Goal: Navigation & Orientation: Understand site structure

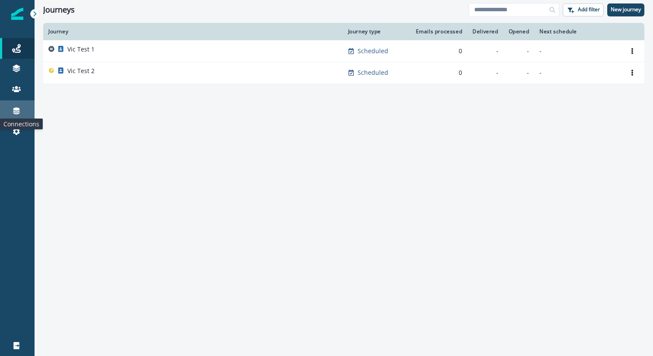
click at [15, 111] on icon at bounding box center [16, 110] width 9 height 9
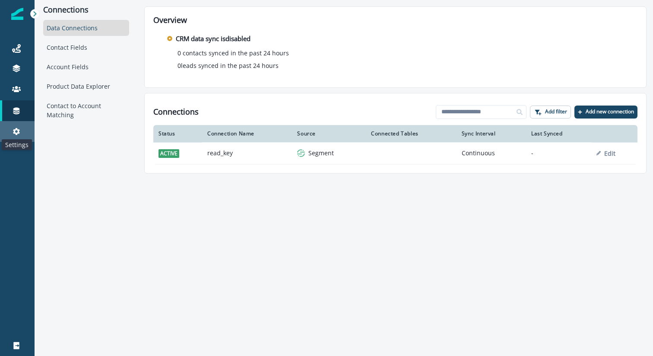
click at [20, 130] on icon at bounding box center [16, 131] width 9 height 9
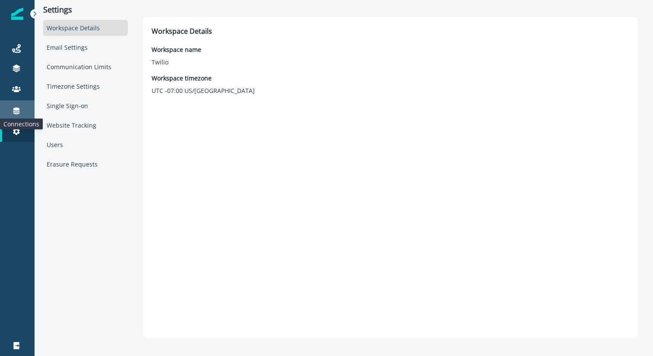
click at [19, 110] on icon at bounding box center [16, 111] width 6 height 7
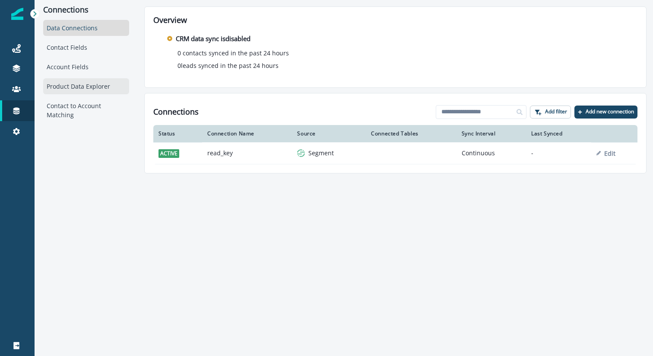
click at [77, 85] on div "Product Data Explorer" at bounding box center [86, 86] width 86 height 16
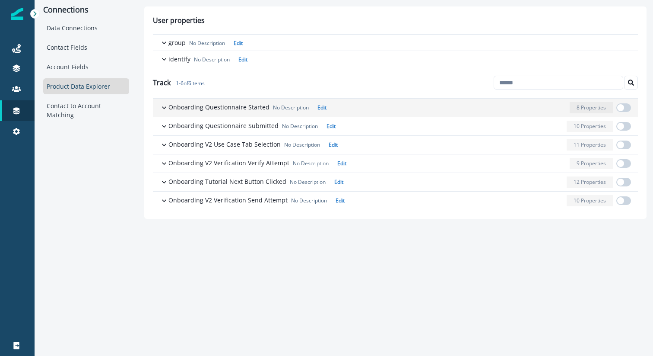
click at [164, 105] on icon "button" at bounding box center [164, 107] width 9 height 9
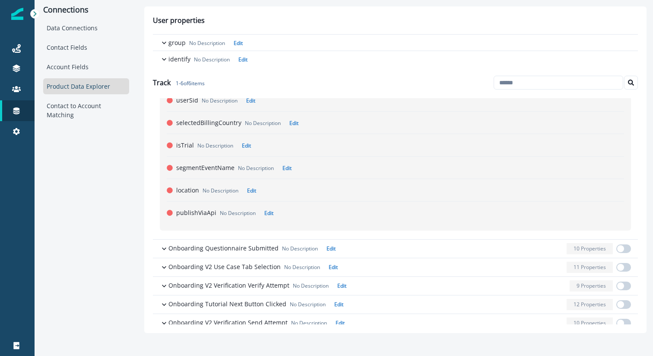
scroll to position [145, 0]
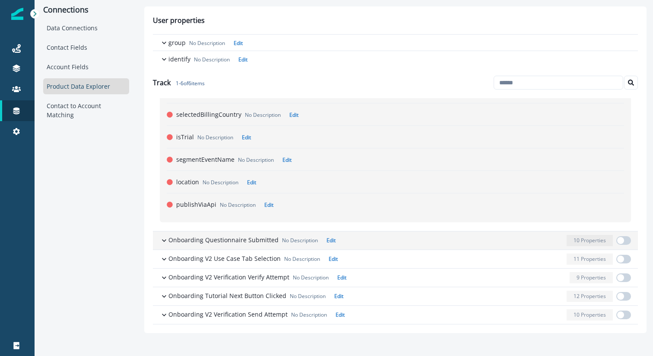
click at [165, 240] on icon "button" at bounding box center [164, 240] width 4 height 3
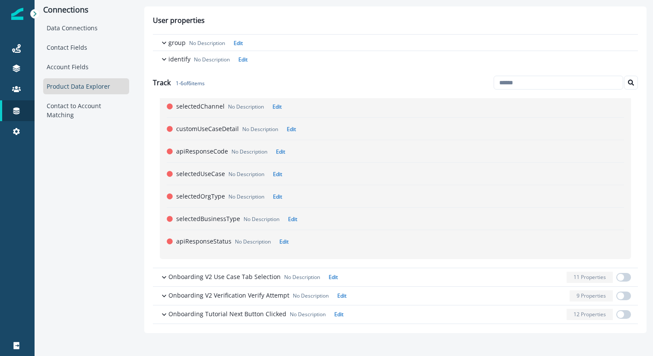
scroll to position [449, 0]
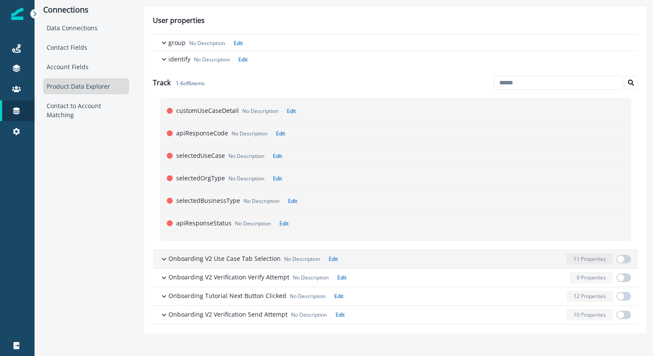
click at [160, 252] on icon "button" at bounding box center [164, 259] width 9 height 9
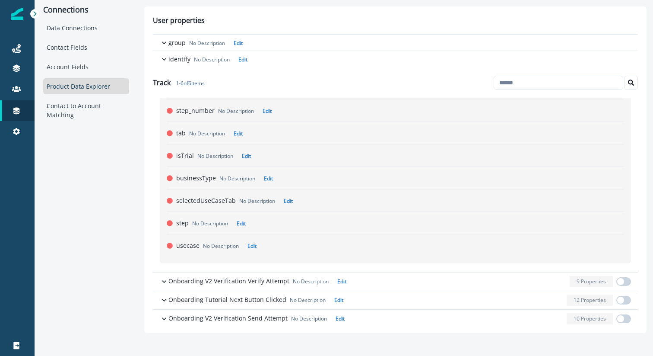
scroll to position [775, 0]
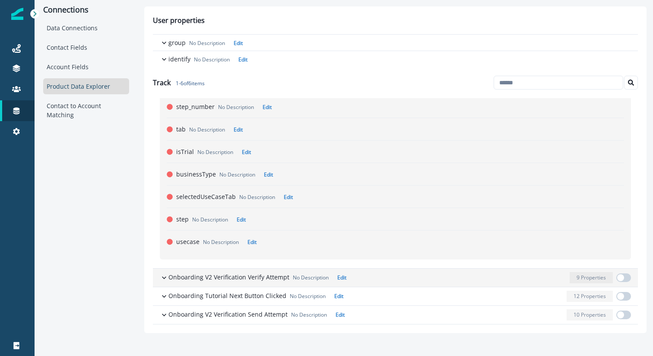
click at [165, 252] on icon "button" at bounding box center [164, 277] width 9 height 9
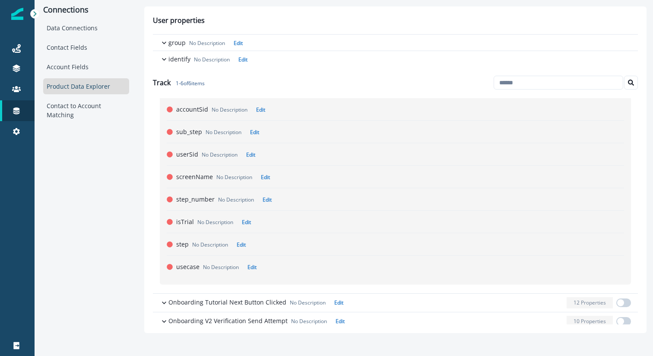
scroll to position [1056, 0]
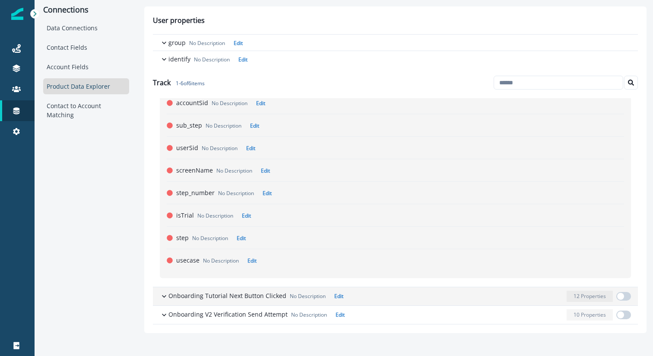
click at [165, 252] on icon "button" at bounding box center [164, 296] width 4 height 3
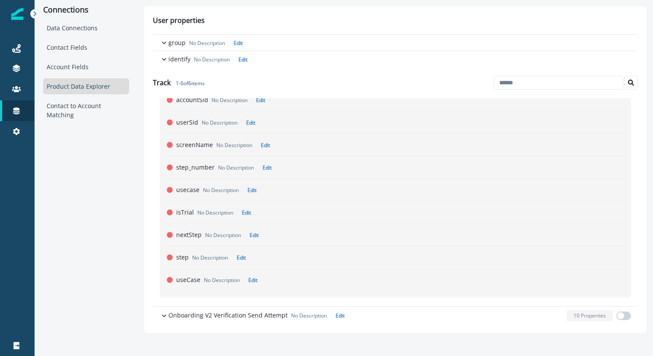
scroll to position [1405, 0]
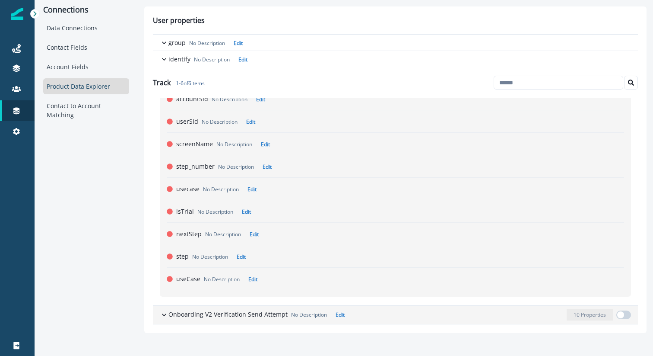
click at [162, 252] on icon "button" at bounding box center [164, 314] width 4 height 3
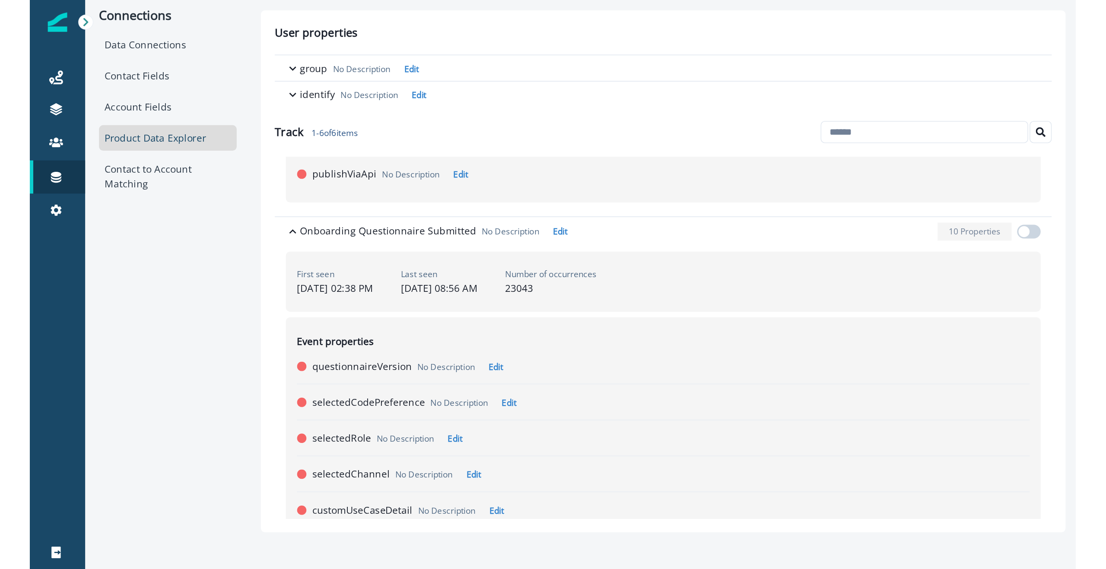
scroll to position [0, 0]
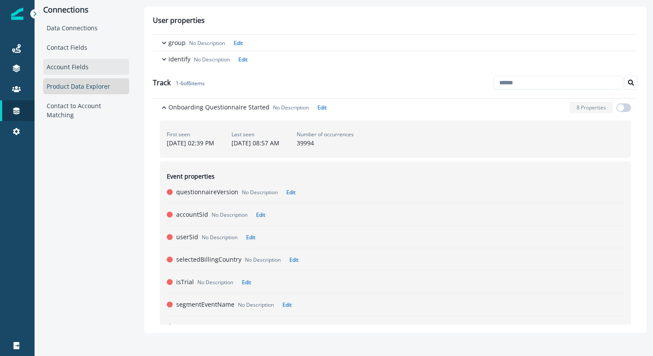
click at [81, 65] on div "Account Fields" at bounding box center [86, 67] width 86 height 16
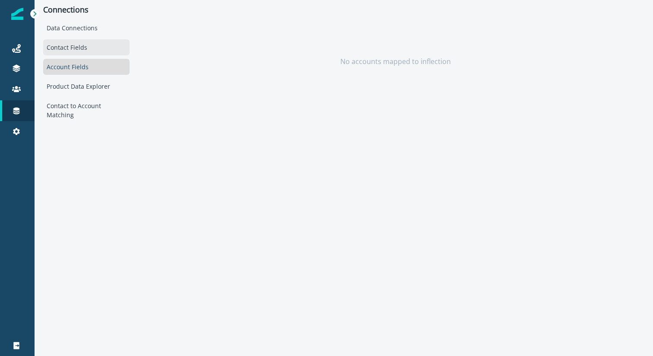
click at [68, 49] on div "Contact Fields" at bounding box center [86, 47] width 86 height 16
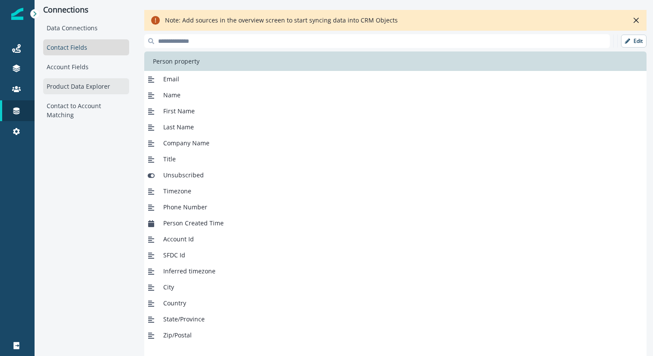
click at [72, 91] on div "Product Data Explorer" at bounding box center [86, 86] width 86 height 16
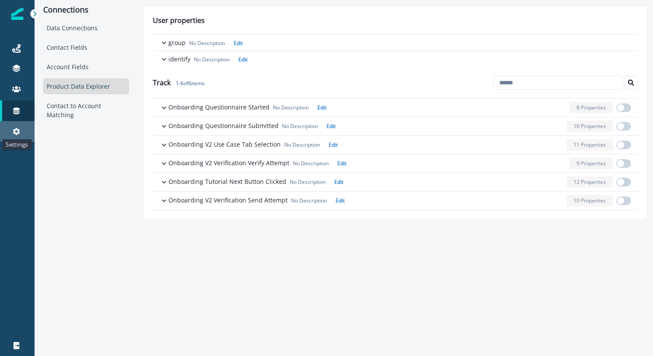
click at [16, 128] on icon at bounding box center [16, 131] width 7 height 7
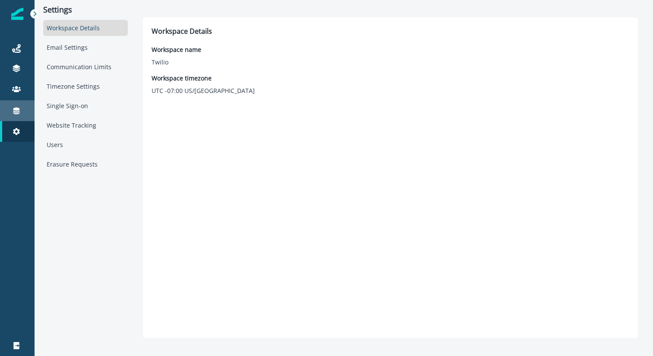
click at [23, 108] on div "Connections" at bounding box center [17, 110] width 28 height 10
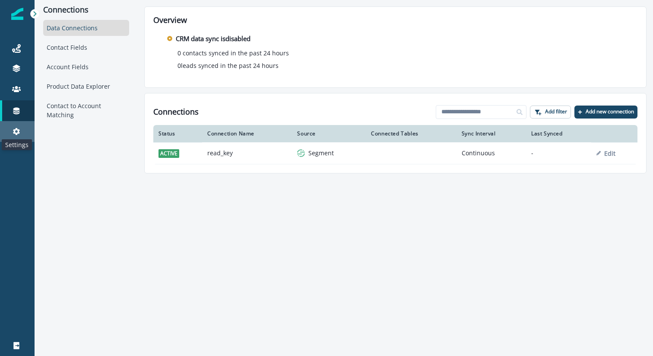
click at [17, 130] on icon at bounding box center [16, 131] width 7 height 7
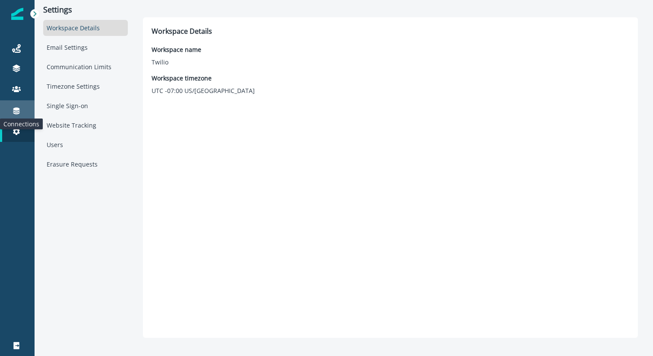
click at [17, 112] on icon at bounding box center [16, 111] width 6 height 7
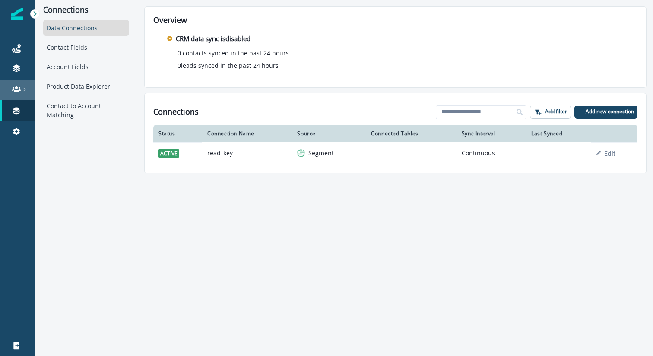
click at [22, 86] on div at bounding box center [17, 89] width 28 height 9
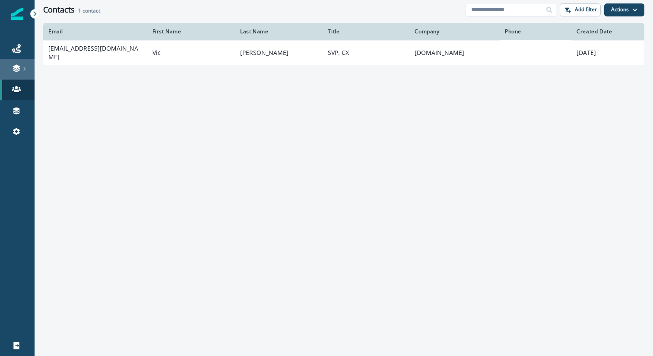
click at [18, 61] on link at bounding box center [17, 69] width 35 height 21
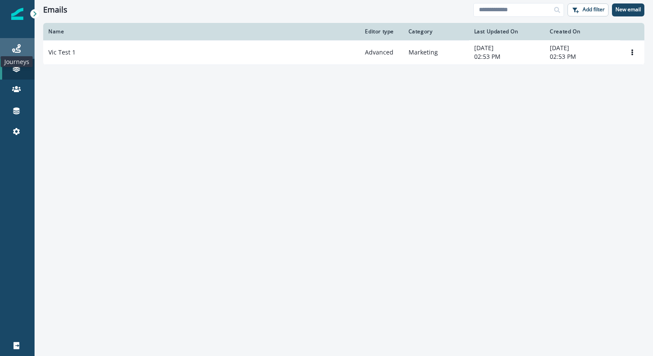
click at [18, 47] on icon at bounding box center [16, 48] width 9 height 9
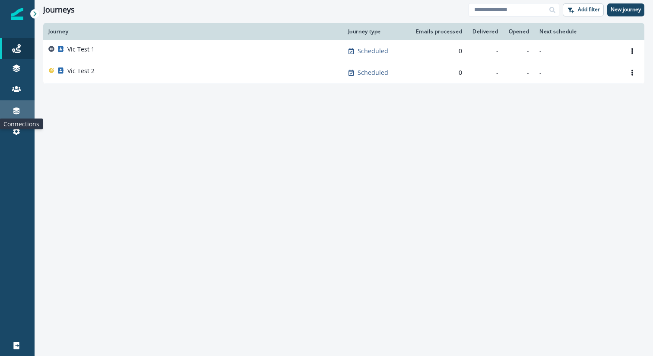
click at [17, 113] on icon at bounding box center [16, 111] width 6 height 7
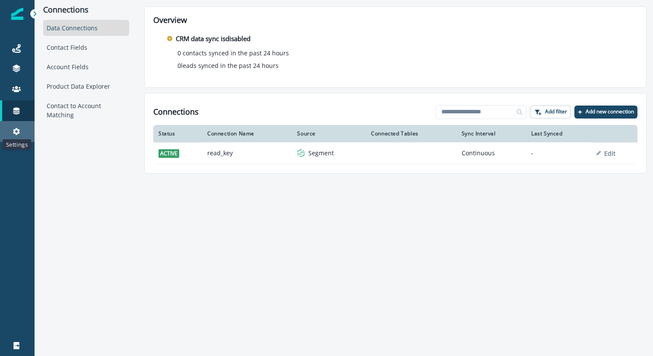
click at [19, 132] on icon at bounding box center [16, 131] width 7 height 7
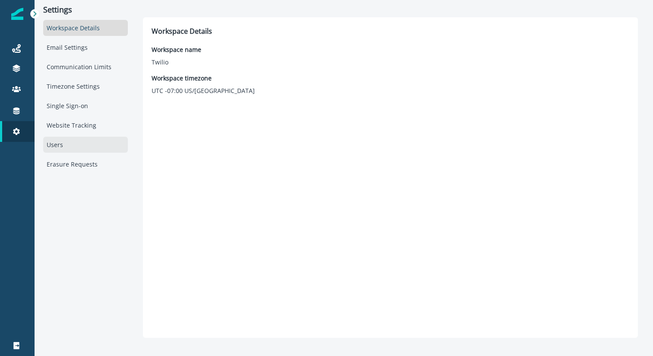
click at [77, 140] on div "Users" at bounding box center [85, 145] width 85 height 16
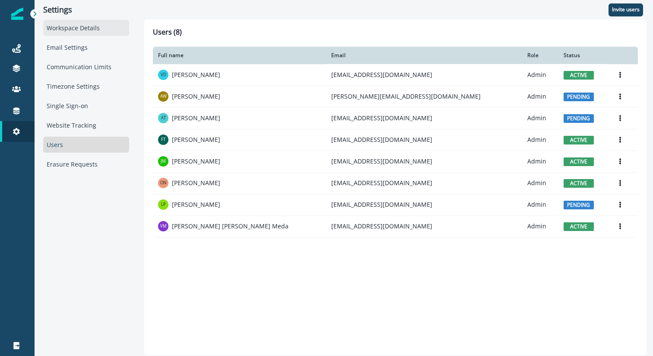
click at [59, 27] on div "Workspace Details" at bounding box center [86, 28] width 86 height 16
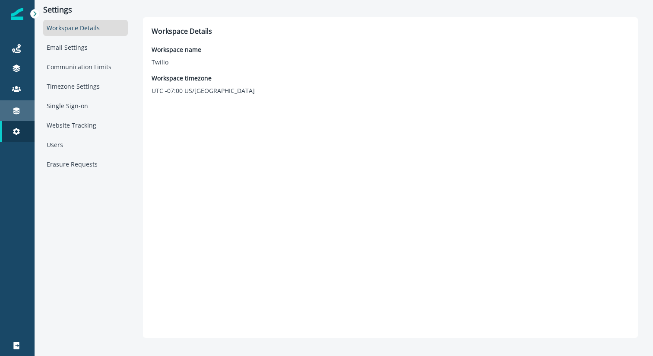
click at [22, 108] on div "Connections" at bounding box center [17, 110] width 28 height 10
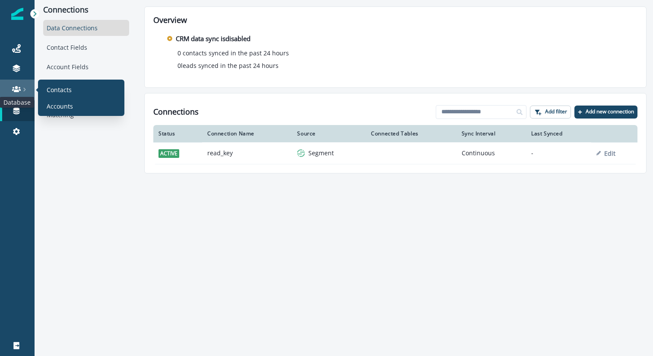
click at [14, 87] on icon at bounding box center [16, 89] width 9 height 9
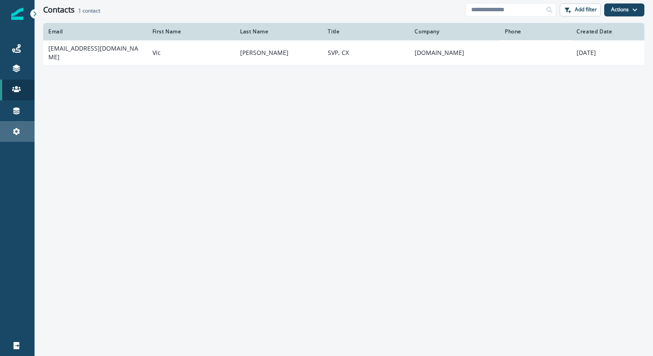
click at [17, 127] on div "Settings" at bounding box center [17, 131] width 28 height 10
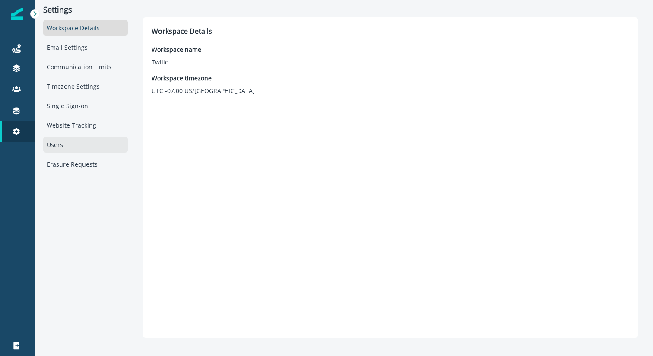
click at [64, 142] on div "Users" at bounding box center [85, 145] width 85 height 16
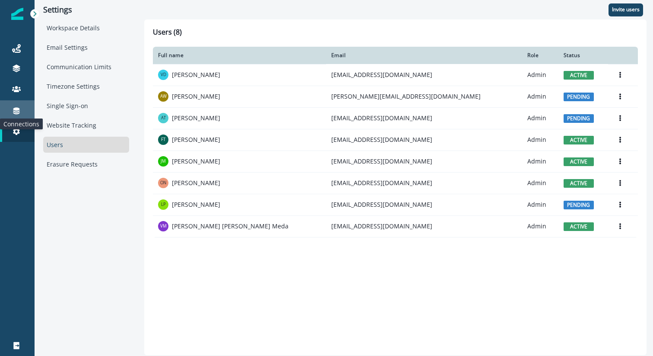
click at [16, 111] on icon at bounding box center [16, 111] width 6 height 7
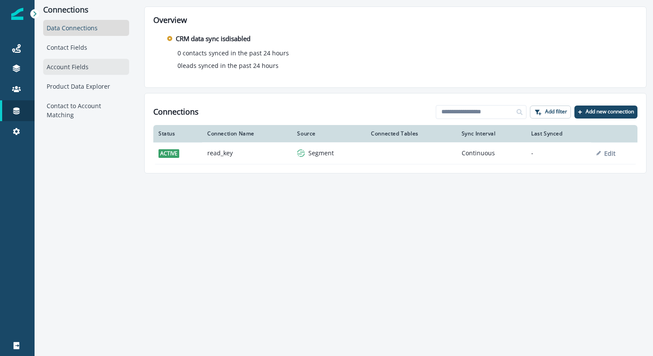
click at [68, 68] on div "Account Fields" at bounding box center [86, 67] width 86 height 16
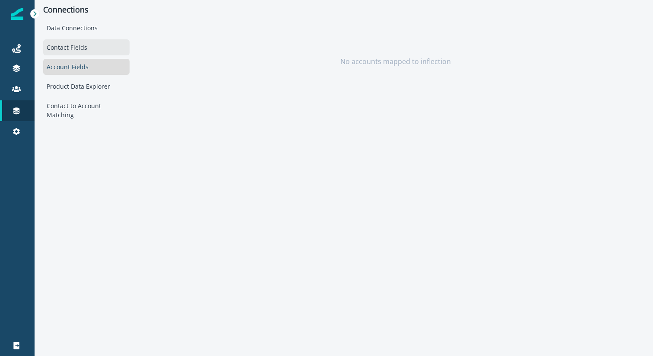
click at [69, 47] on div "Contact Fields" at bounding box center [86, 47] width 86 height 16
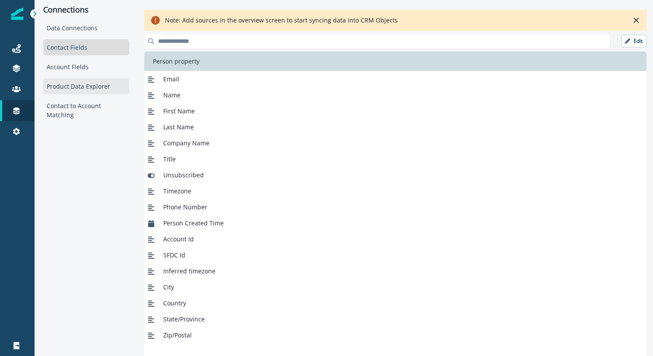
click at [72, 83] on div "Product Data Explorer" at bounding box center [86, 86] width 86 height 16
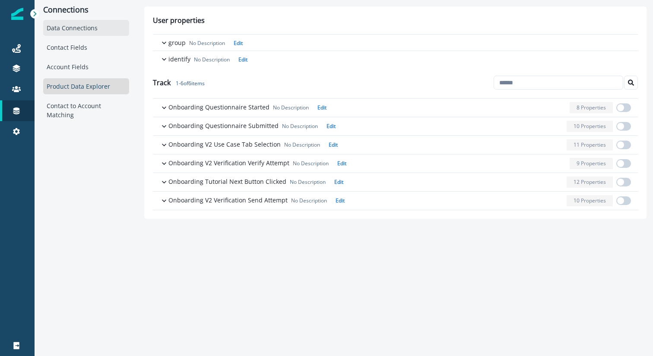
click at [81, 30] on div "Data Connections" at bounding box center [86, 28] width 86 height 16
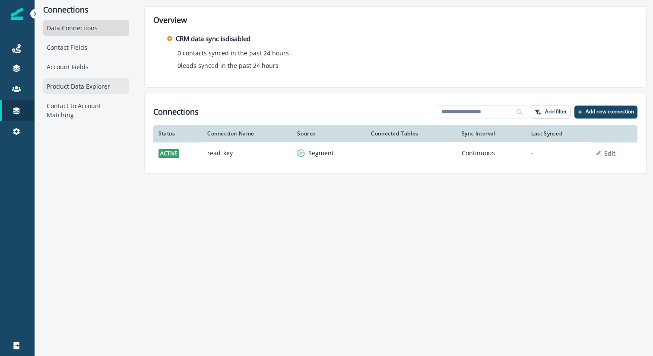
click at [79, 80] on div "Product Data Explorer" at bounding box center [86, 86] width 86 height 16
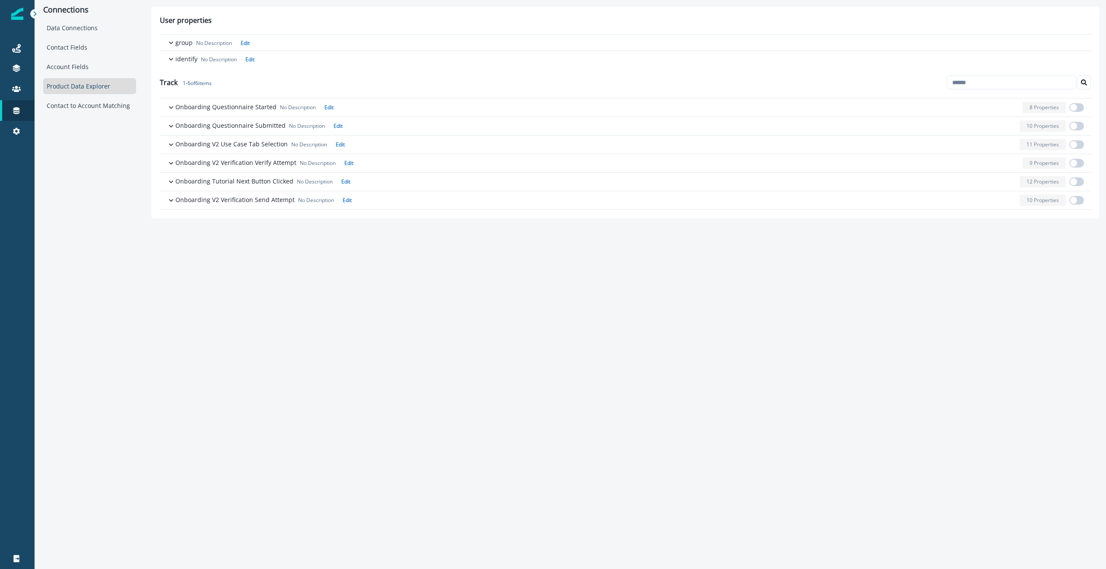
click at [197, 252] on div "Connections Data Connections Contact Fields Account Fields Product Data Explore…" at bounding box center [571, 284] width 1072 height 569
click at [66, 50] on div "Contact Fields" at bounding box center [89, 47] width 93 height 16
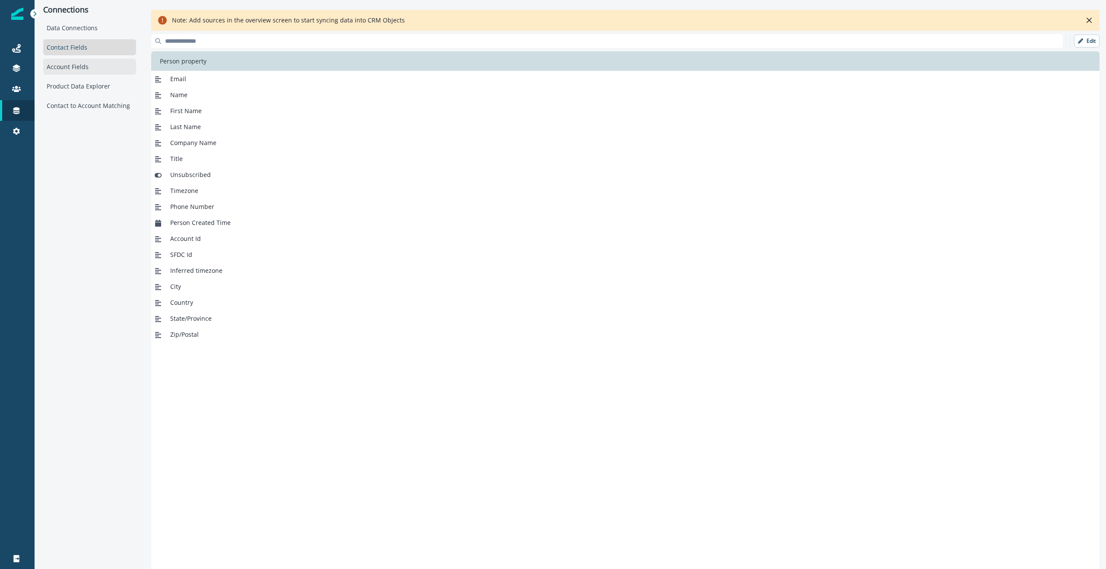
click at [64, 60] on div "Account Fields" at bounding box center [89, 67] width 93 height 16
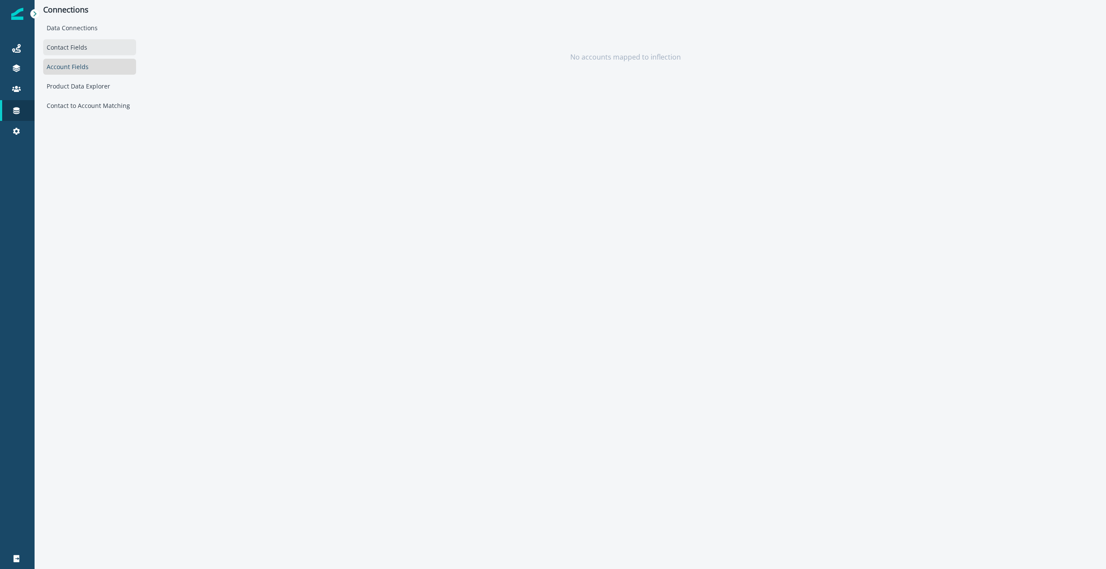
click at [68, 50] on div "Contact Fields" at bounding box center [89, 47] width 93 height 16
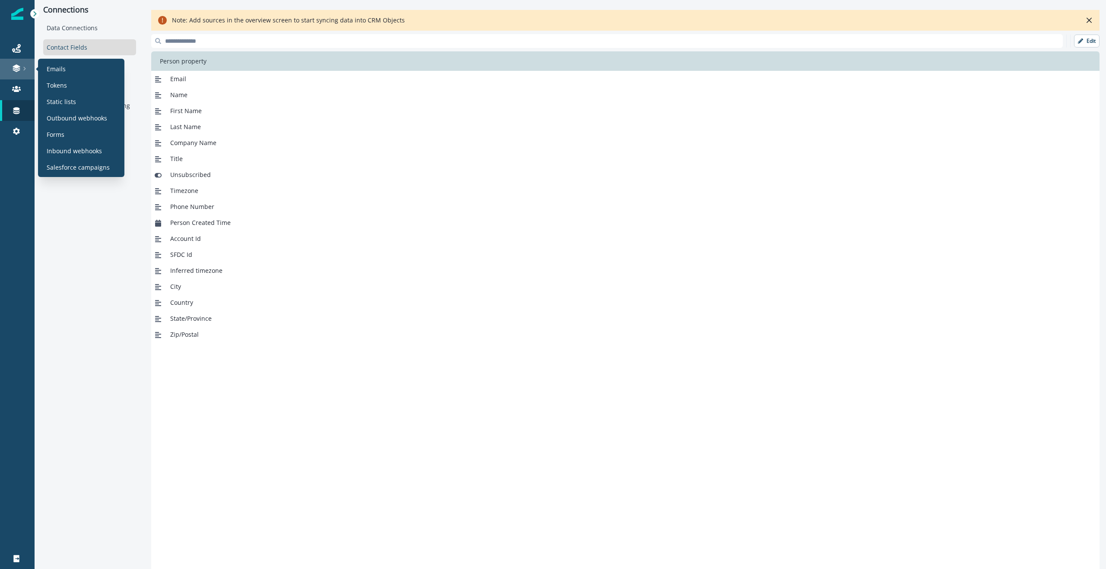
click at [26, 67] on icon at bounding box center [24, 69] width 4 height 4
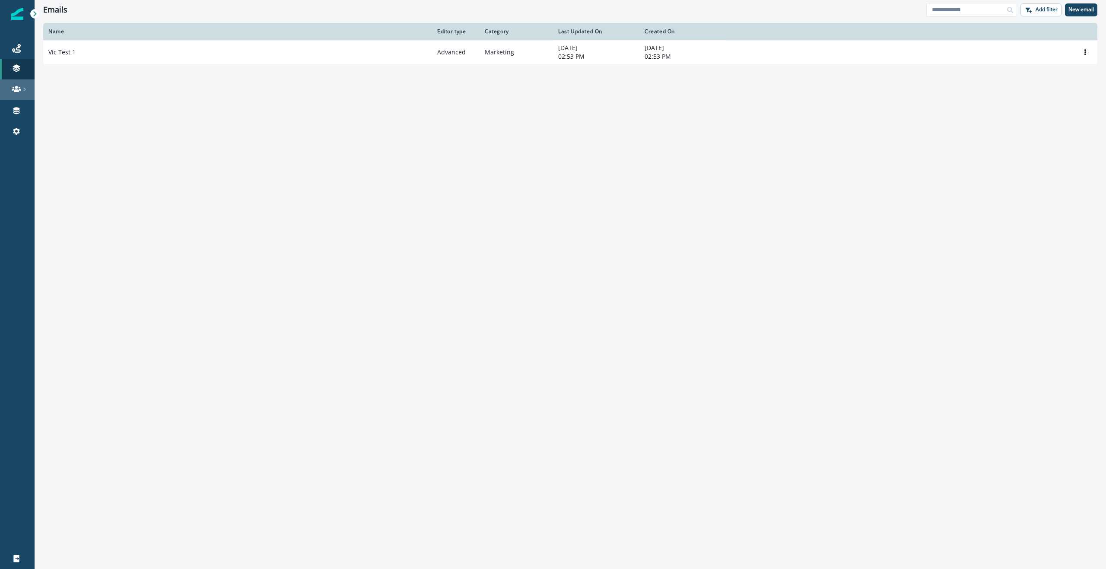
click at [20, 83] on link at bounding box center [17, 90] width 35 height 21
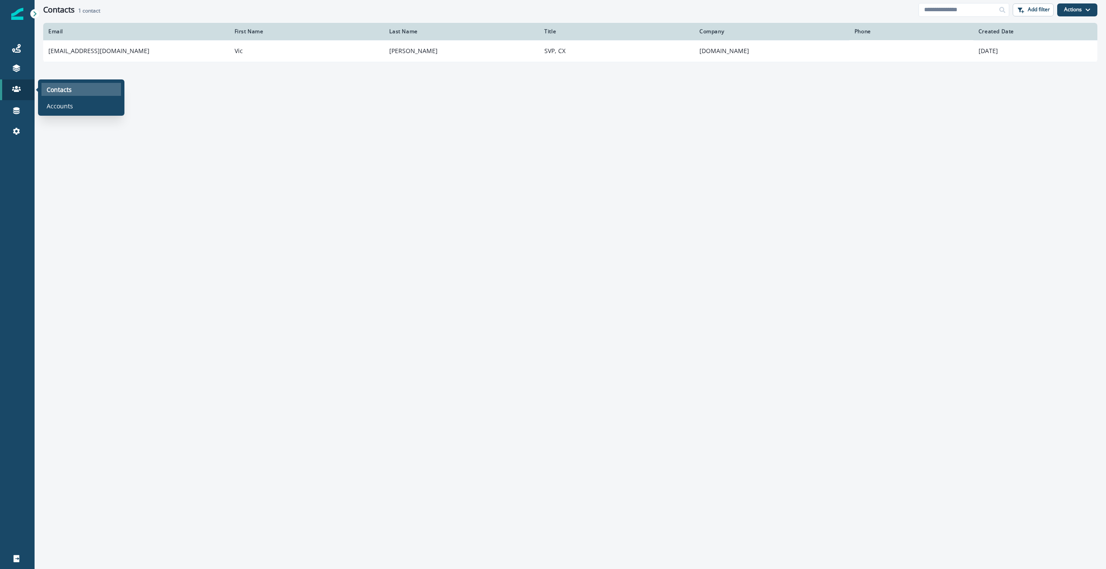
click at [44, 89] on div "Contacts" at bounding box center [81, 89] width 80 height 13
click at [56, 89] on p "Contacts" at bounding box center [59, 89] width 25 height 9
click at [25, 94] on link at bounding box center [17, 90] width 35 height 21
click at [60, 100] on div "Accounts" at bounding box center [81, 105] width 80 height 13
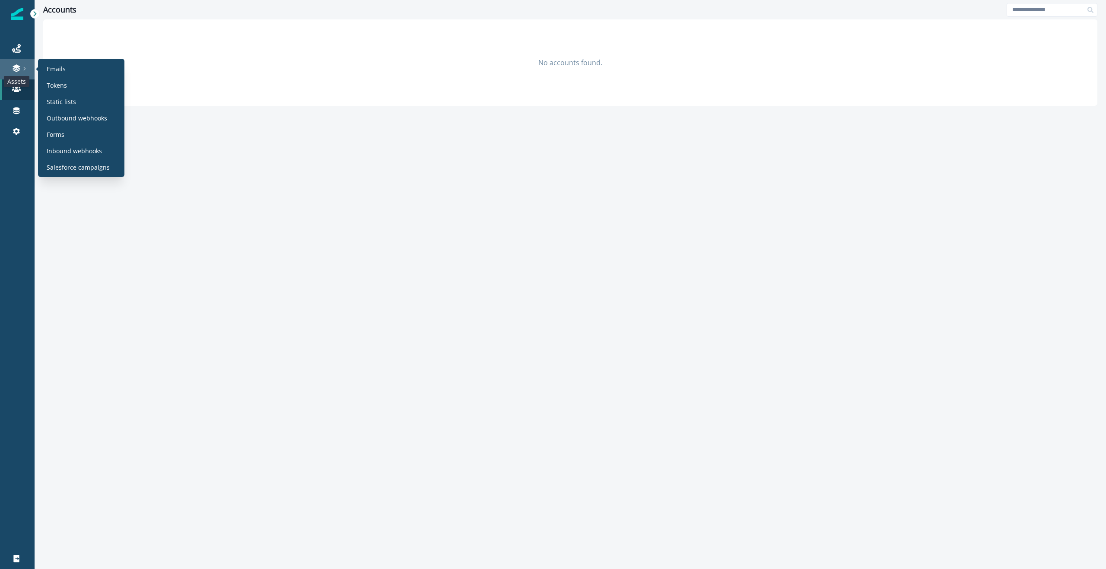
click at [16, 66] on icon at bounding box center [16, 66] width 7 height 4
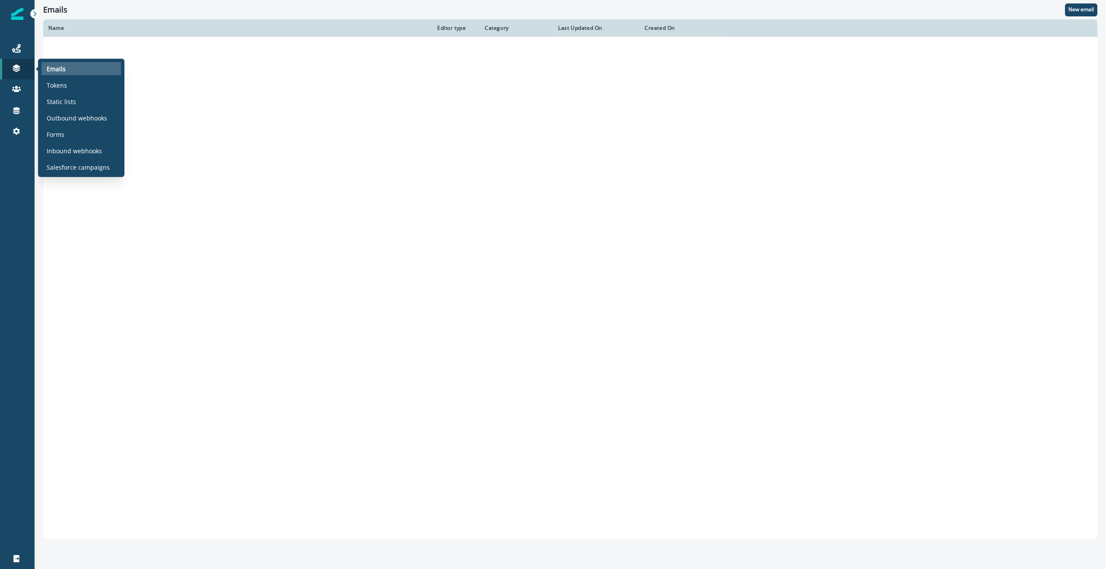
click at [55, 65] on p "Emails" at bounding box center [56, 68] width 19 height 9
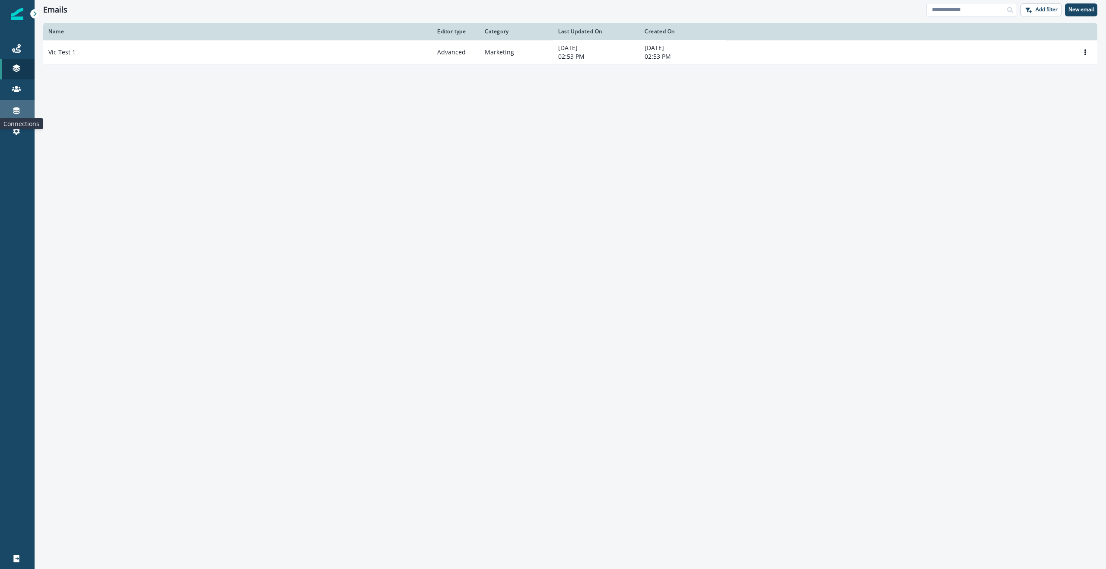
click at [17, 108] on icon at bounding box center [16, 111] width 6 height 7
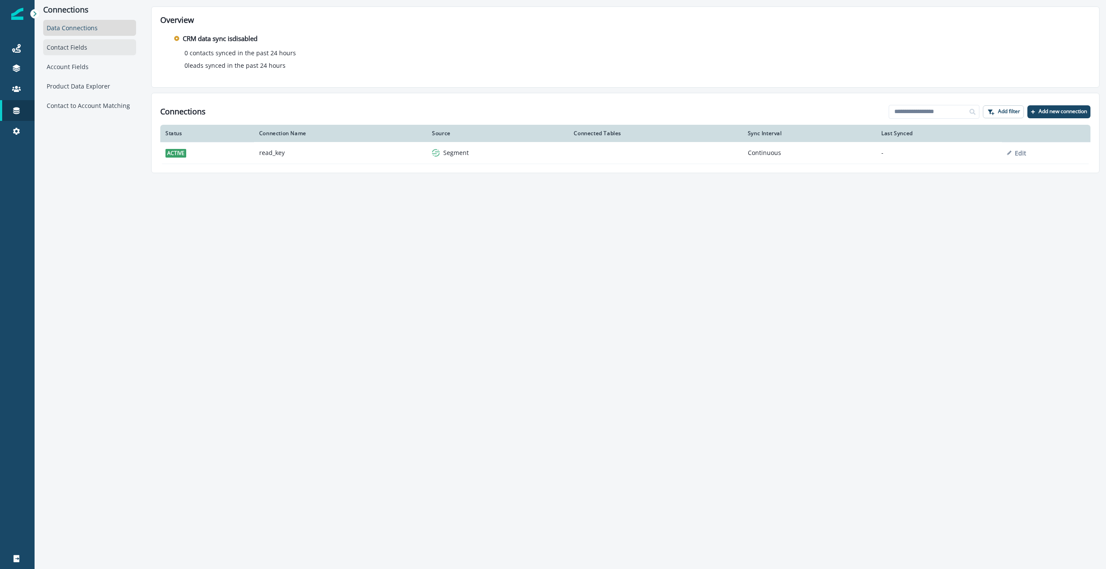
click at [85, 42] on div "Contact Fields" at bounding box center [89, 47] width 93 height 16
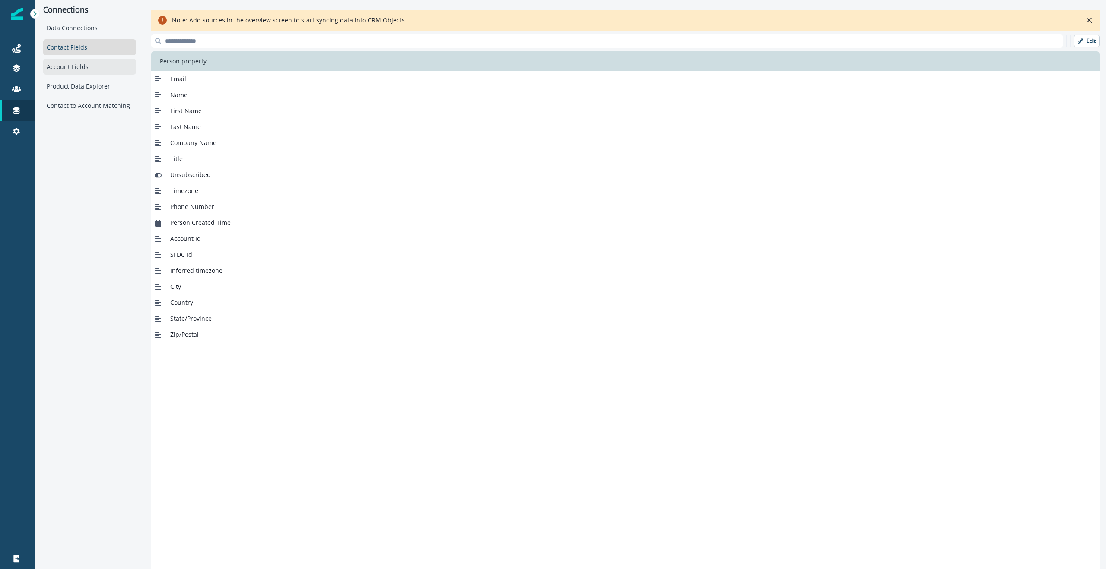
click at [80, 68] on div "Account Fields" at bounding box center [89, 67] width 93 height 16
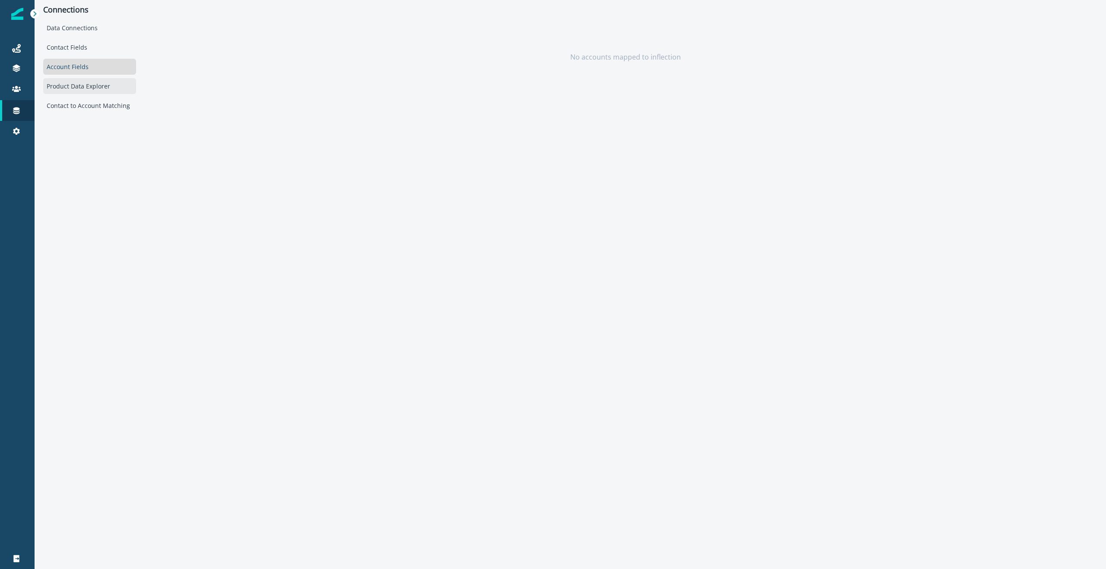
click at [76, 85] on div "Product Data Explorer" at bounding box center [89, 86] width 93 height 16
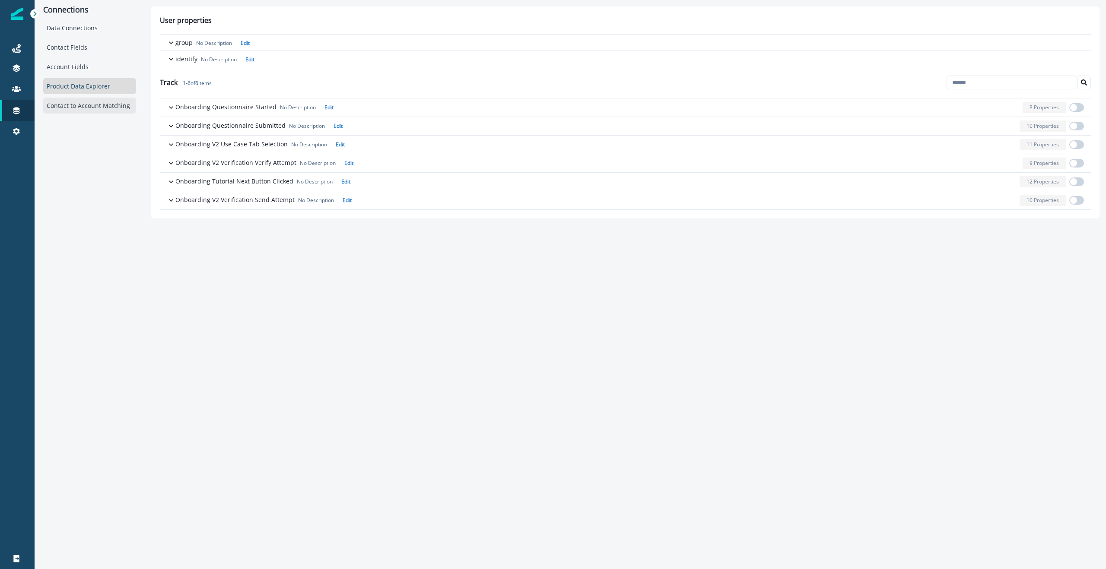
click at [72, 103] on div "Contact to Account Matching" at bounding box center [89, 106] width 93 height 16
